Goal: Task Accomplishment & Management: Manage account settings

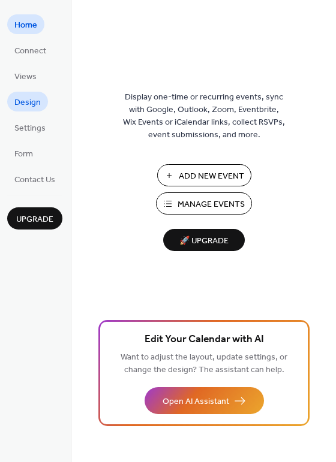
click at [35, 106] on span "Design" at bounding box center [27, 103] width 26 height 13
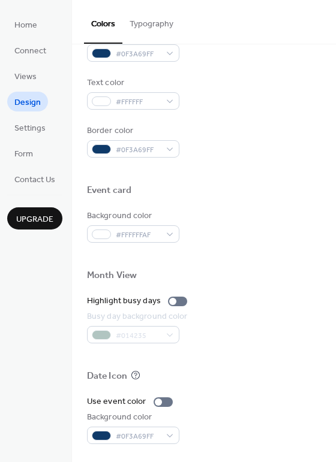
scroll to position [466, 0]
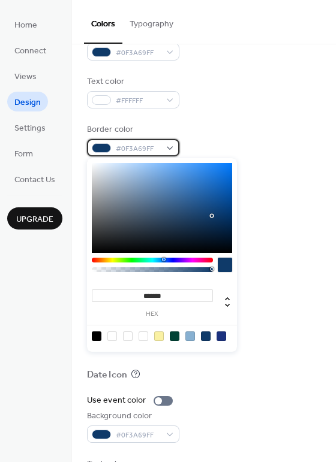
click at [171, 152] on div "#0F3A69FF" at bounding box center [133, 147] width 92 height 17
click at [113, 260] on div at bounding box center [152, 260] width 121 height 5
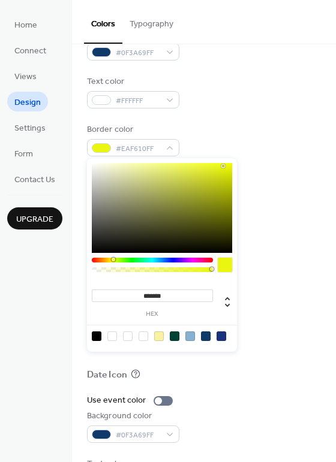
type input "*******"
drag, startPoint x: 212, startPoint y: 216, endPoint x: 229, endPoint y: 166, distance: 52.7
click at [229, 166] on div at bounding box center [229, 166] width 2 height 2
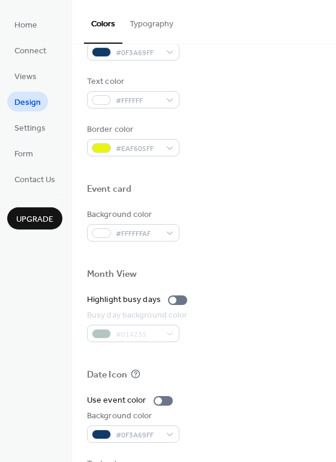
click at [305, 150] on div "Border color #EAF605FF" at bounding box center [204, 140] width 234 height 33
click at [281, 155] on div "Border color #EAF605FF" at bounding box center [204, 140] width 234 height 33
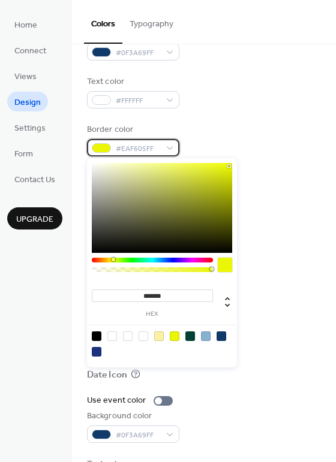
drag, startPoint x: 175, startPoint y: 152, endPoint x: 189, endPoint y: 166, distance: 19.5
click at [177, 152] on div "#EAF605FF" at bounding box center [133, 147] width 92 height 17
click at [175, 260] on div at bounding box center [152, 260] width 121 height 5
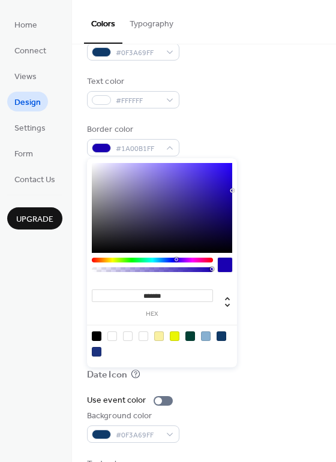
type input "*******"
drag, startPoint x: 228, startPoint y: 167, endPoint x: 235, endPoint y: 193, distance: 27.4
click at [235, 193] on div "******* hex" at bounding box center [162, 262] width 150 height 209
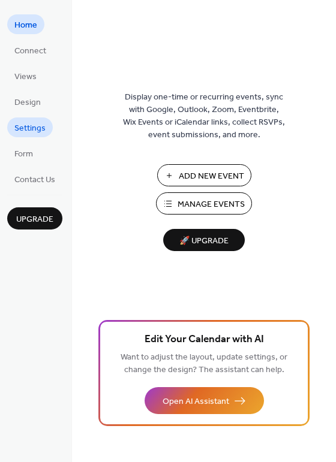
click at [30, 131] on span "Settings" at bounding box center [29, 128] width 31 height 13
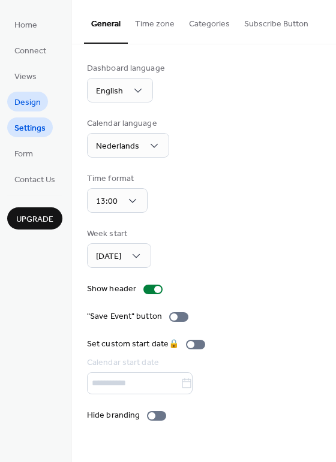
click at [39, 100] on span "Design" at bounding box center [27, 103] width 26 height 13
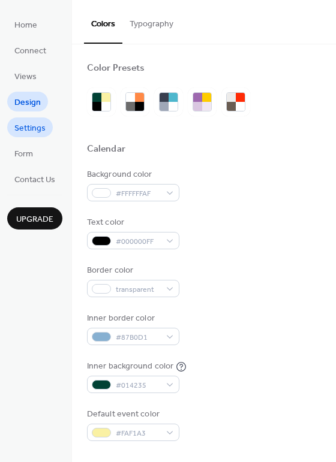
click at [35, 127] on span "Settings" at bounding box center [29, 128] width 31 height 13
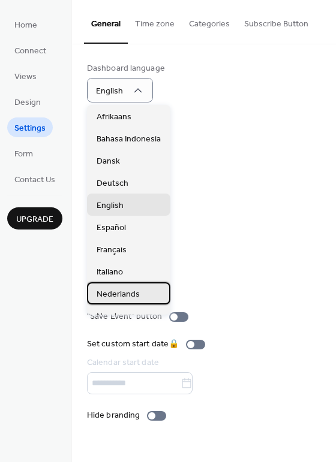
click at [125, 294] on span "Nederlands" at bounding box center [118, 294] width 43 height 13
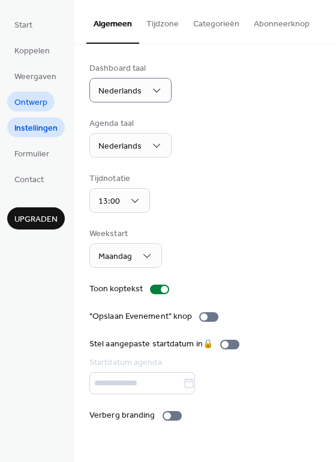
click at [29, 107] on span "Ontwerp" at bounding box center [30, 103] width 33 height 13
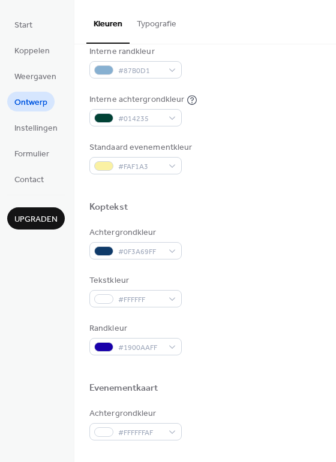
scroll to position [266, 0]
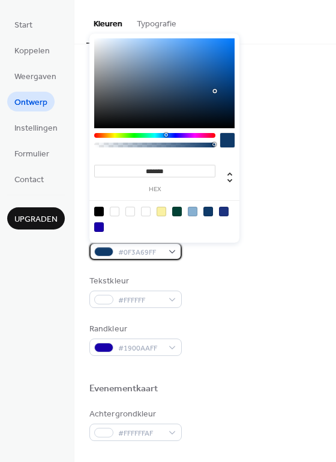
click at [175, 255] on div "#0F3A69FF" at bounding box center [135, 251] width 92 height 17
click at [193, 213] on div at bounding box center [193, 212] width 10 height 10
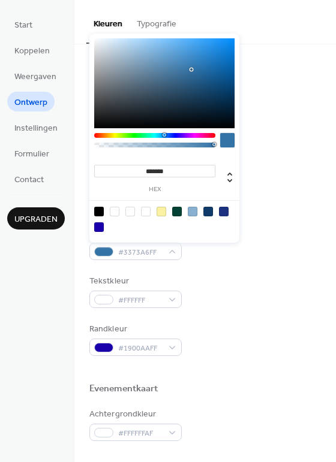
click at [192, 70] on div at bounding box center [164, 83] width 140 height 90
click at [200, 60] on div at bounding box center [164, 83] width 140 height 90
click at [218, 88] on div at bounding box center [164, 83] width 140 height 90
click at [231, 39] on div at bounding box center [164, 83] width 140 height 90
click at [227, 46] on div at bounding box center [164, 83] width 140 height 90
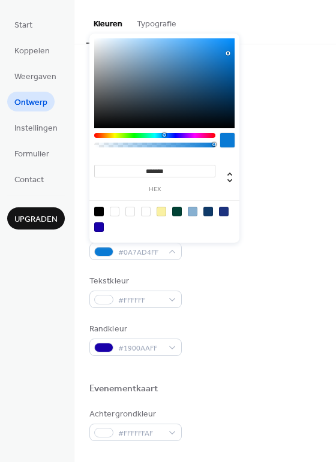
click at [228, 53] on div at bounding box center [164, 83] width 140 height 90
type input "*******"
click at [227, 60] on div at bounding box center [164, 83] width 140 height 90
